Goal: Task Accomplishment & Management: Manage account settings

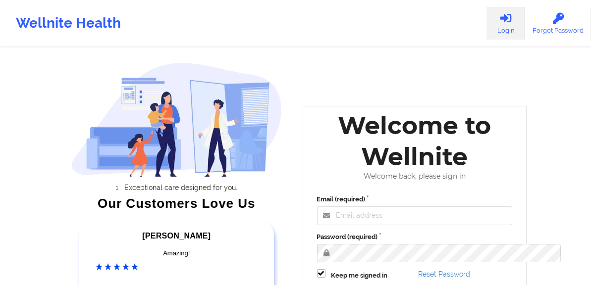
click at [494, 28] on link "Login" at bounding box center [505, 23] width 39 height 33
click at [505, 15] on icon at bounding box center [505, 18] width 13 height 11
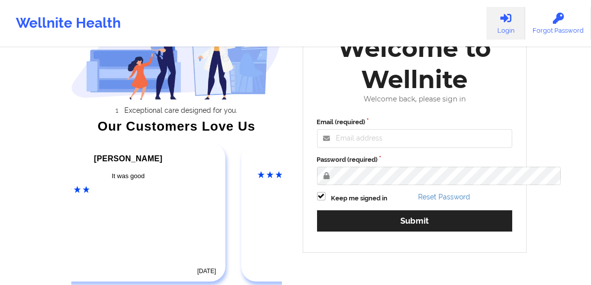
scroll to position [79, 0]
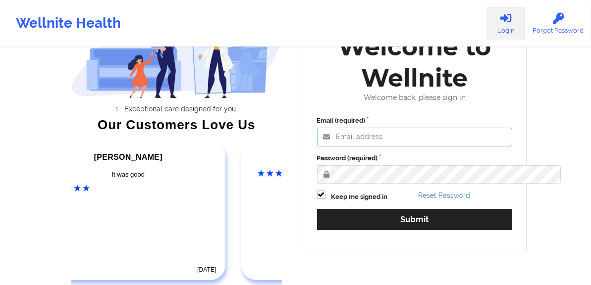
click at [402, 145] on input "Email (required)" at bounding box center [415, 137] width 196 height 19
type input "[EMAIL_ADDRESS][DOMAIN_NAME]"
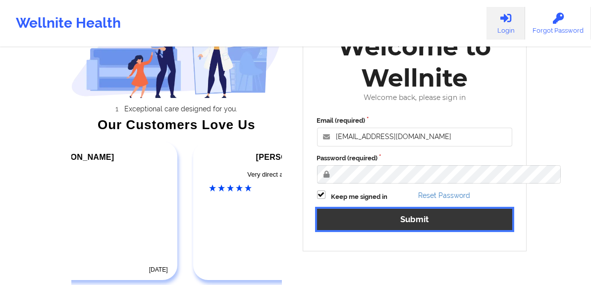
click at [393, 230] on button "Submit" at bounding box center [415, 219] width 196 height 21
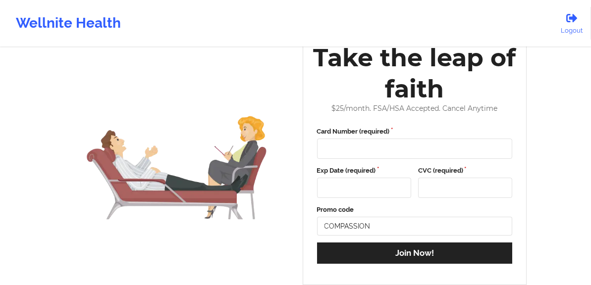
scroll to position [19, 0]
